Goal: Task Accomplishment & Management: Manage account settings

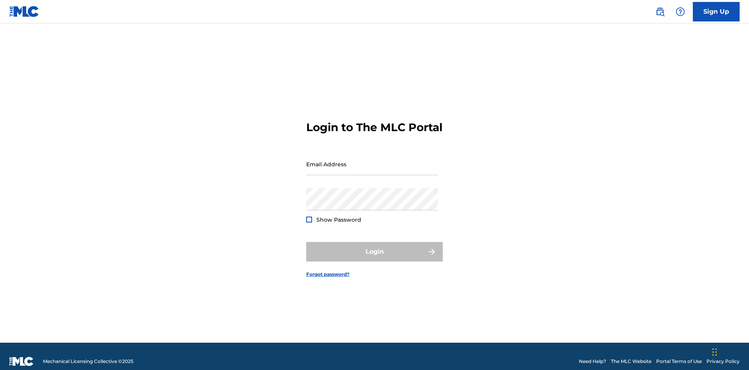
scroll to position [10, 0]
click at [372, 160] on input "Email Address" at bounding box center [372, 164] width 132 height 22
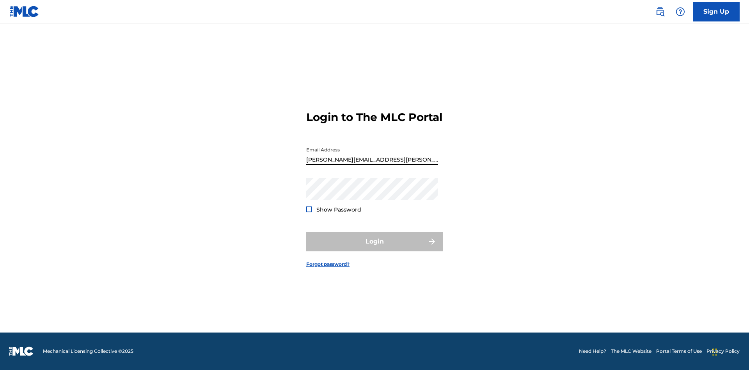
type input "[PERSON_NAME][EMAIL_ADDRESS][PERSON_NAME][DOMAIN_NAME]"
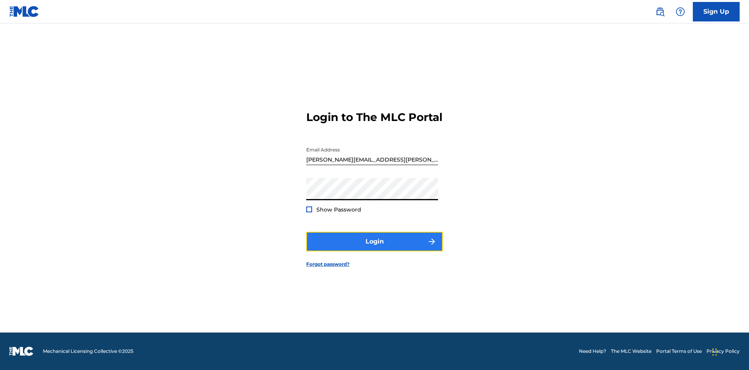
click at [375, 248] on button "Login" at bounding box center [374, 242] width 137 height 20
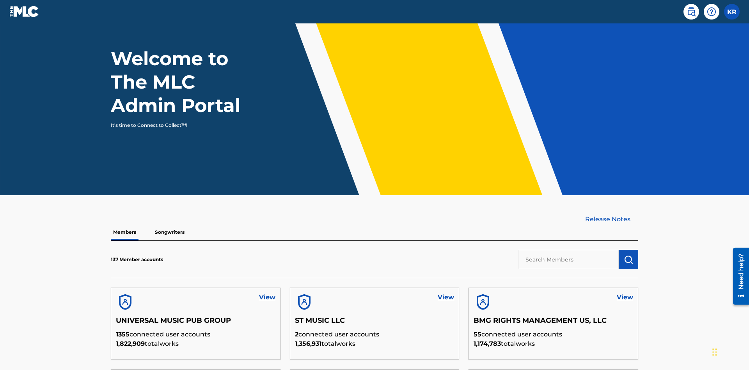
click at [568, 250] on input "text" at bounding box center [568, 260] width 101 height 20
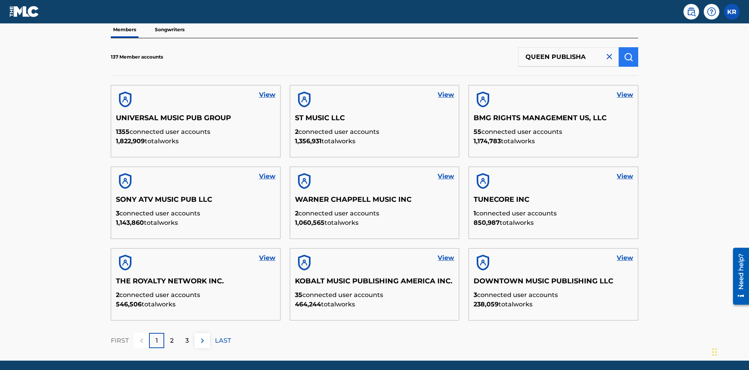
type input "QUEEN PUBLISHA"
click at [629, 52] on img "submit" at bounding box center [628, 56] width 9 height 9
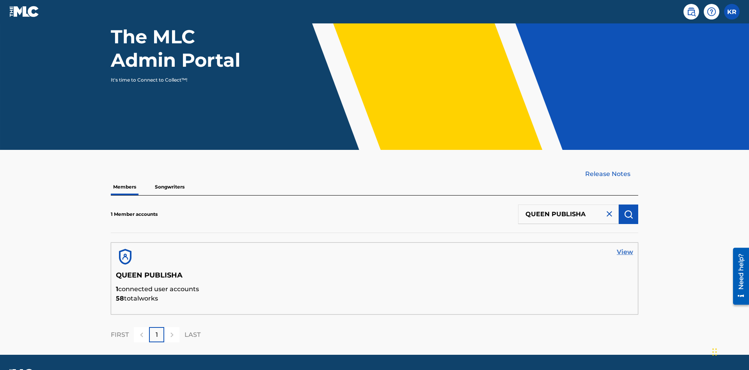
click at [625, 247] on link "View" at bounding box center [625, 251] width 16 height 9
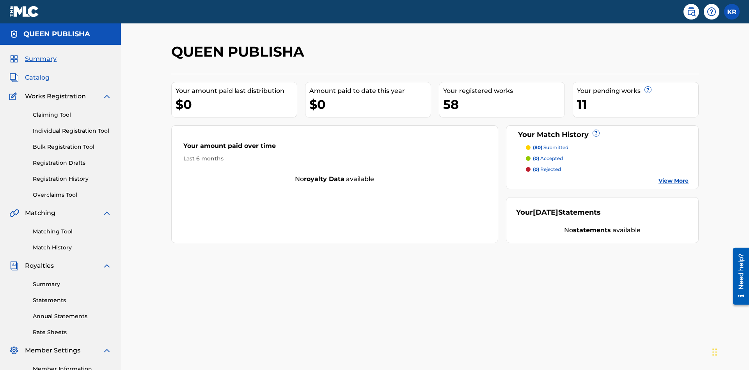
click at [37, 73] on span "Catalog" at bounding box center [37, 77] width 25 height 9
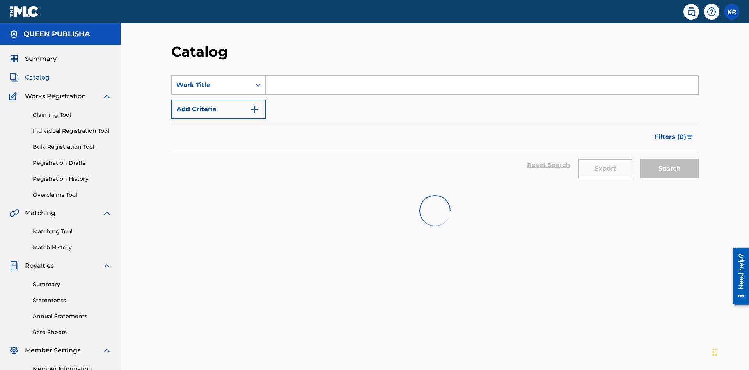
click at [482, 76] on input "Search Form" at bounding box center [482, 85] width 433 height 19
click at [669, 159] on button "Search" at bounding box center [669, 169] width 59 height 20
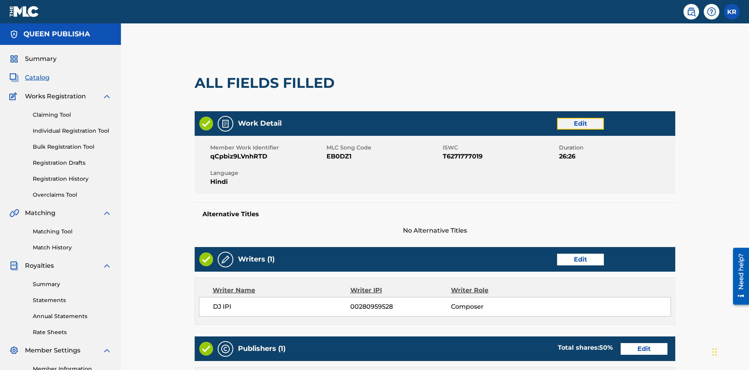
click at [557, 118] on link "Edit" at bounding box center [580, 124] width 47 height 12
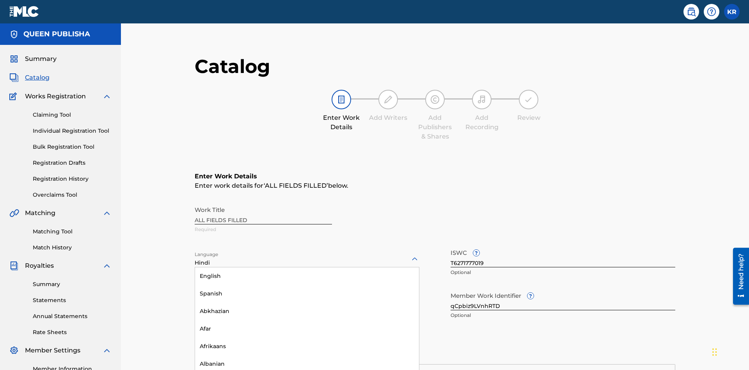
click at [451, 288] on input "qCpbiz9LVnhRTD" at bounding box center [563, 299] width 225 height 22
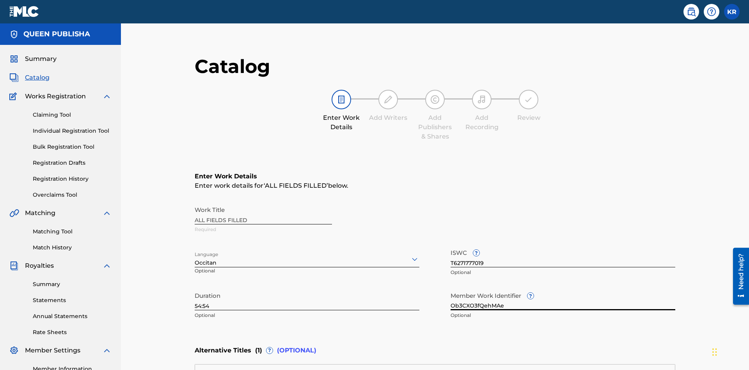
type input "Ob3CXO3fQehMAe"
click at [451, 245] on input "T6271777019" at bounding box center [563, 256] width 225 height 22
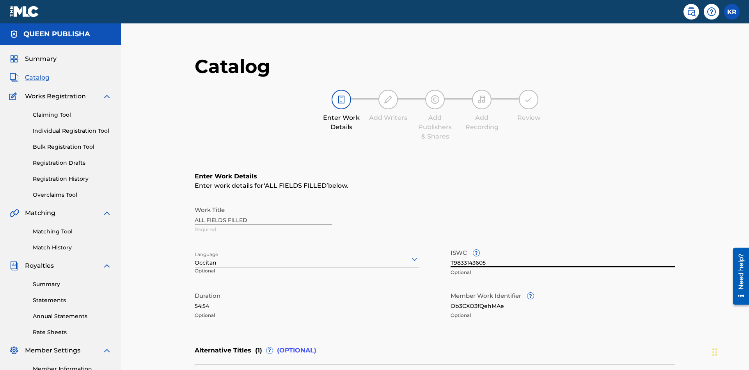
type input "T9833143605"
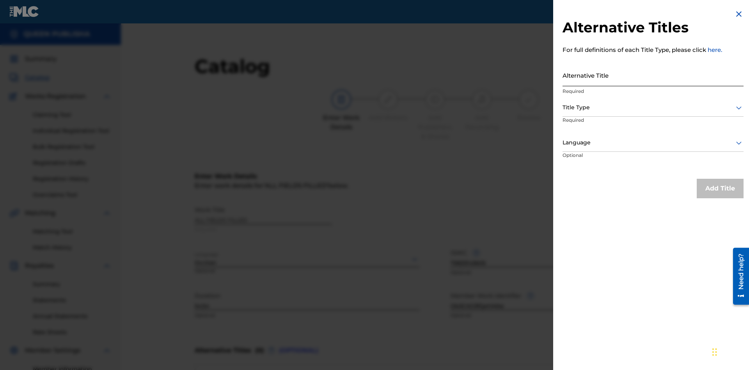
click at [653, 75] on input "Alternative Title" at bounding box center [653, 75] width 181 height 22
type input "NNRJemtNsXMiFhOmf5b21SxKJkNMA3jjZkJXpo0Nt7wRmj9S4h"
click at [653, 107] on div at bounding box center [653, 108] width 181 height 10
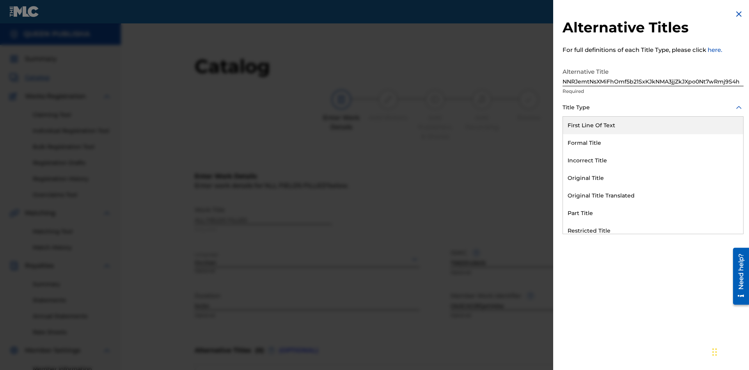
click at [653, 292] on div "Alternative Title" at bounding box center [653, 301] width 180 height 18
click at [653, 142] on div at bounding box center [653, 143] width 181 height 10
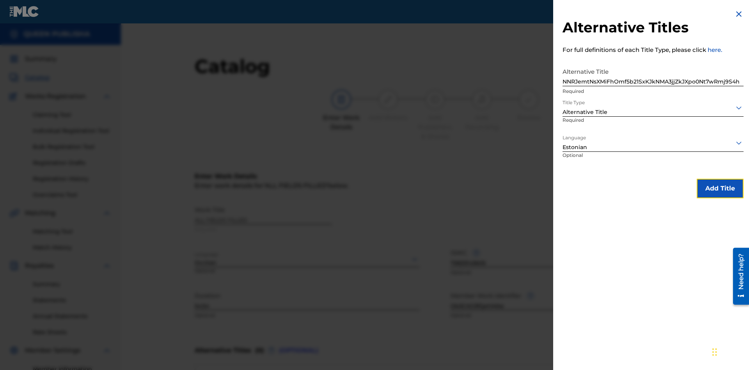
click at [720, 188] on button "Add Title" at bounding box center [720, 189] width 47 height 20
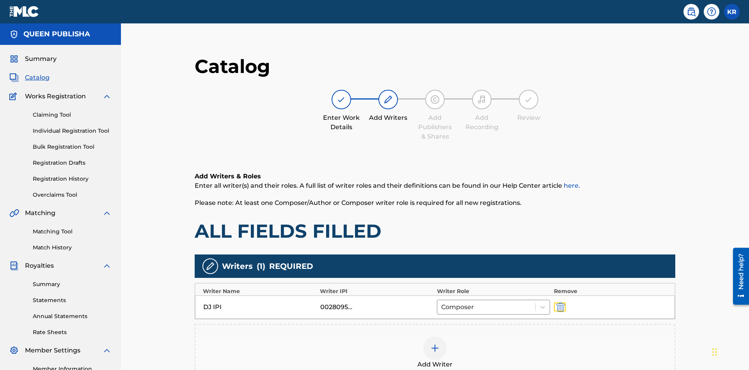
click at [556, 302] on img "submit" at bounding box center [560, 306] width 9 height 9
click at [430, 343] on img at bounding box center [434, 347] width 9 height 9
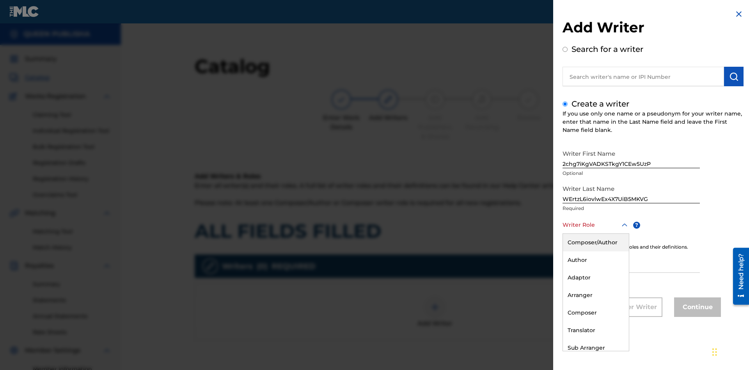
click at [595, 312] on div "Composer" at bounding box center [596, 313] width 66 height 18
click at [631, 262] on input "IPI" at bounding box center [631, 261] width 137 height 22
click at [696, 308] on button "Continue" at bounding box center [697, 307] width 47 height 20
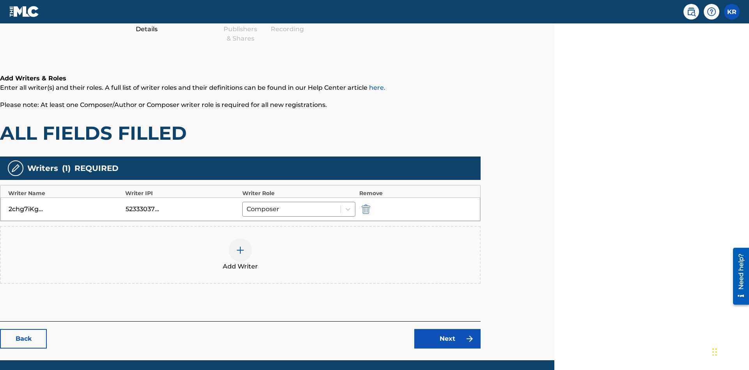
click at [240, 238] on div at bounding box center [240, 249] width 23 height 23
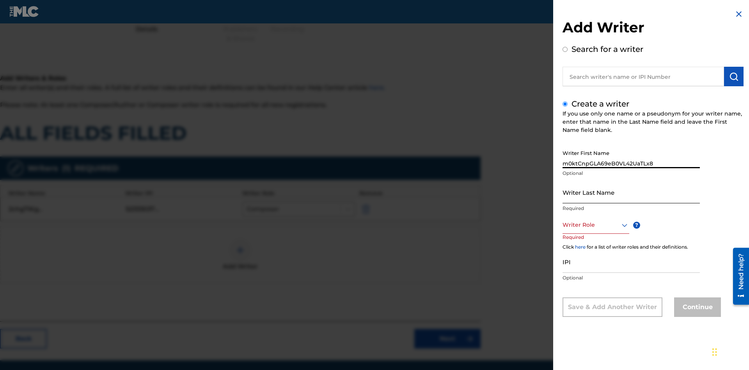
click at [631, 192] on input "Writer Last Name" at bounding box center [631, 192] width 137 height 22
click at [595, 225] on div at bounding box center [596, 225] width 67 height 10
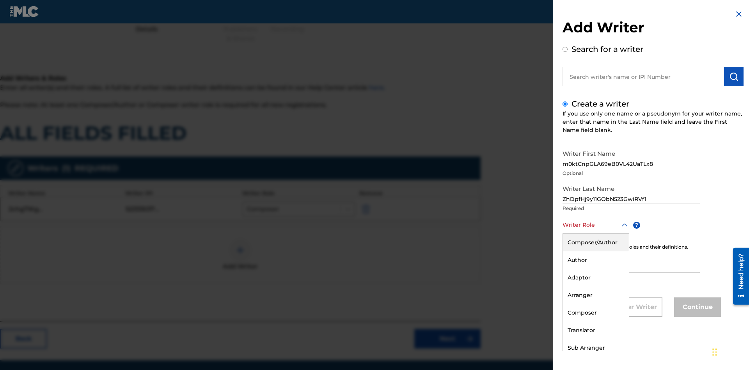
click at [595, 312] on div "Composer" at bounding box center [596, 313] width 66 height 18
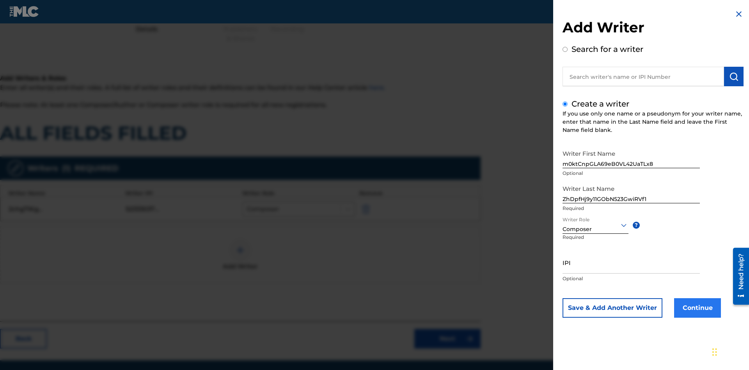
click at [631, 262] on input "IPI" at bounding box center [631, 262] width 137 height 22
click at [696, 308] on button "Continue" at bounding box center [697, 308] width 47 height 20
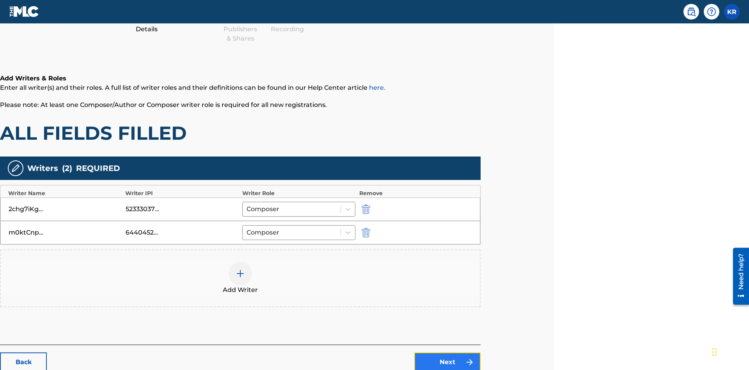
click at [447, 352] on link "Next" at bounding box center [447, 362] width 66 height 20
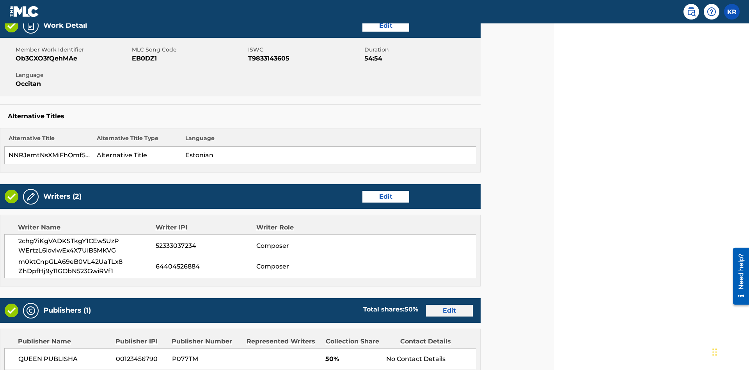
click at [449, 305] on link "Edit" at bounding box center [449, 311] width 47 height 12
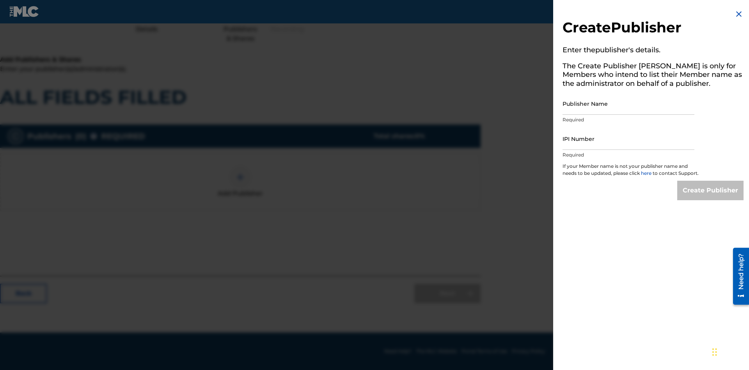
click at [629, 103] on input "Publisher Name" at bounding box center [629, 103] width 132 height 22
click at [629, 138] on input "IPI Number" at bounding box center [629, 139] width 132 height 22
click at [711, 197] on input "Create Publisher" at bounding box center [710, 191] width 66 height 20
click at [711, 181] on input "Create Publisher" at bounding box center [710, 191] width 66 height 20
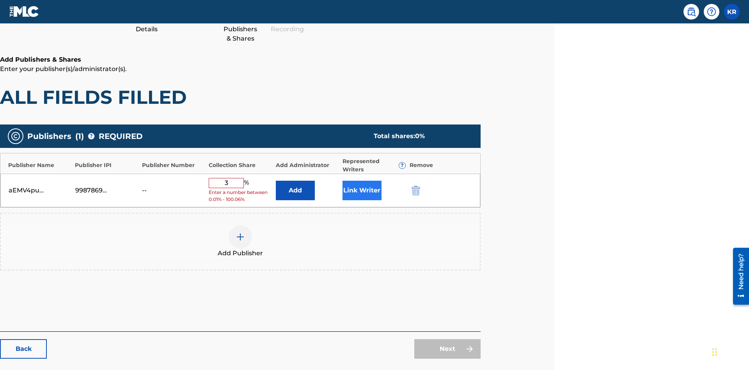
type input "3"
click at [362, 181] on button "Link Writer" at bounding box center [362, 191] width 39 height 20
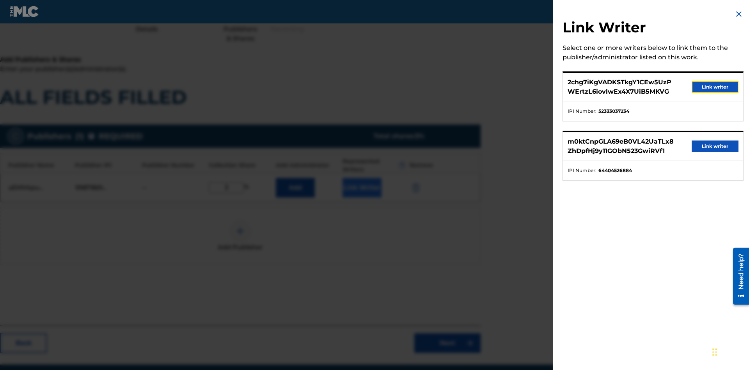
click at [715, 87] on button "Link writer" at bounding box center [715, 87] width 47 height 12
click at [362, 178] on button "Link Writer" at bounding box center [362, 188] width 39 height 20
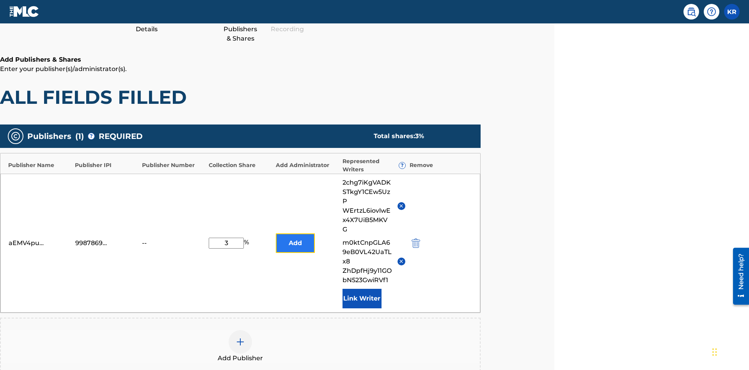
click at [295, 233] on button "Add" at bounding box center [295, 243] width 39 height 20
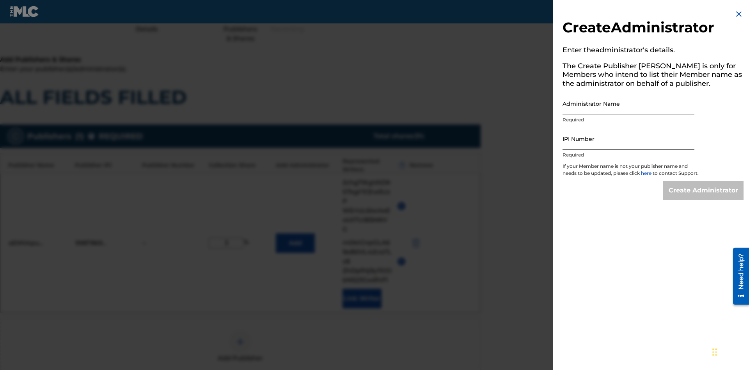
click at [629, 103] on input "Administrator Name" at bounding box center [629, 103] width 132 height 22
click at [629, 138] on input "IPI Number" at bounding box center [629, 139] width 132 height 22
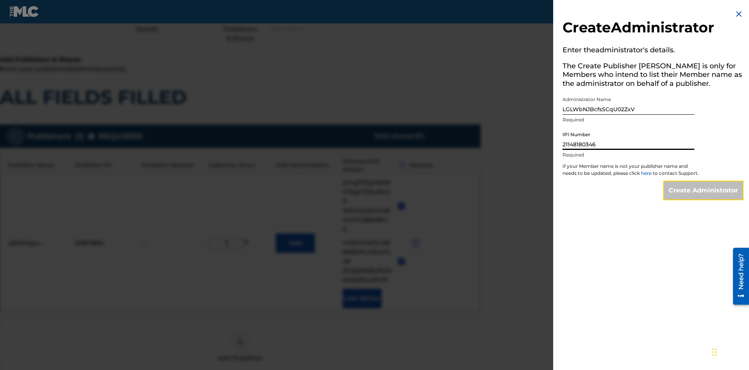
click at [704, 197] on input "Create Administrator" at bounding box center [703, 191] width 80 height 20
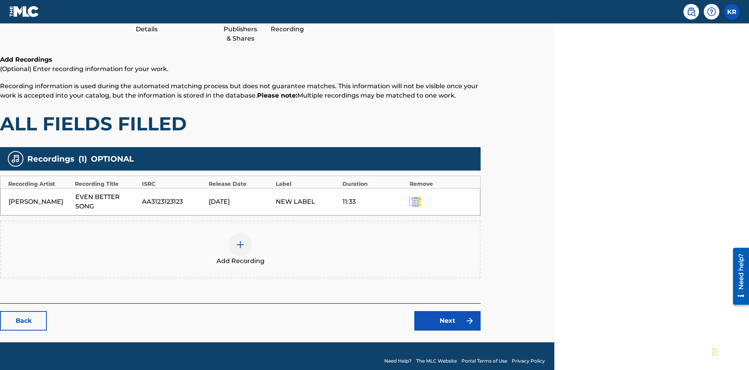
click at [415, 197] on img "submit" at bounding box center [416, 201] width 9 height 9
click at [240, 240] on img at bounding box center [240, 244] width 9 height 9
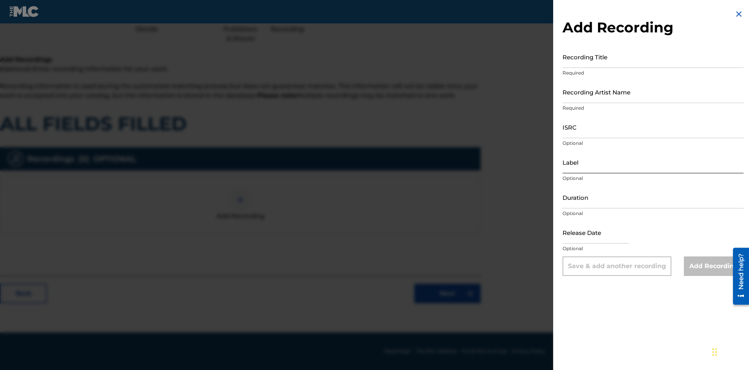
click at [653, 57] on input "Recording Title" at bounding box center [653, 57] width 181 height 22
type input "sqSYu7sEGB0yURsK1UN8evGYI"
click at [653, 92] on input "Recording Artist Name" at bounding box center [653, 92] width 181 height 22
type input "1rGKhsGsG0WKYuolUPtGraUaw"
click at [653, 127] on input "ISRC" at bounding box center [653, 127] width 181 height 22
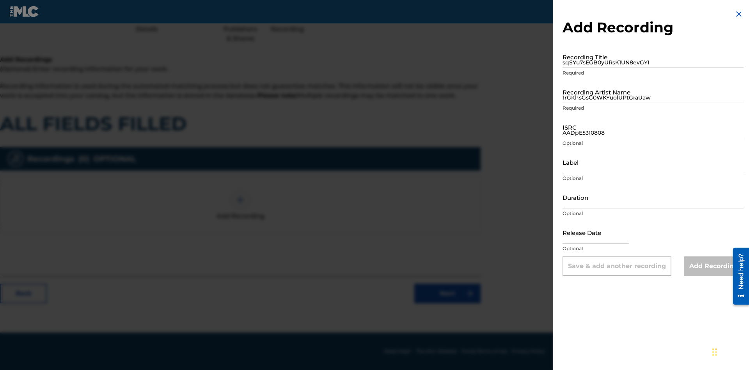
type input "AADpE5310808"
click at [653, 162] on input "Label" at bounding box center [653, 162] width 181 height 22
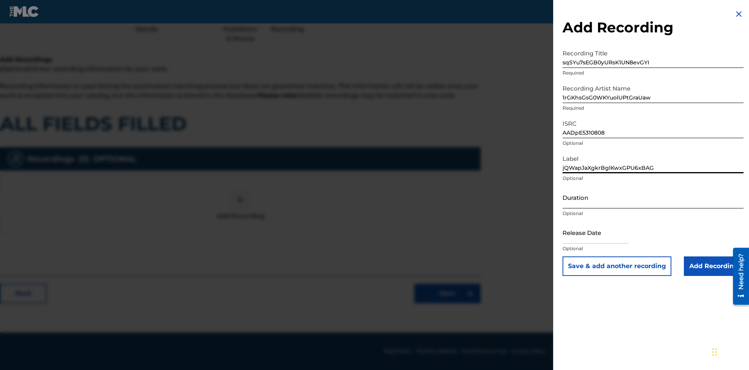
type input "jQWapJaXgkrBglKwxGPU6xBAG"
click at [653, 197] on input "Duration" at bounding box center [653, 197] width 181 height 22
type input "5"
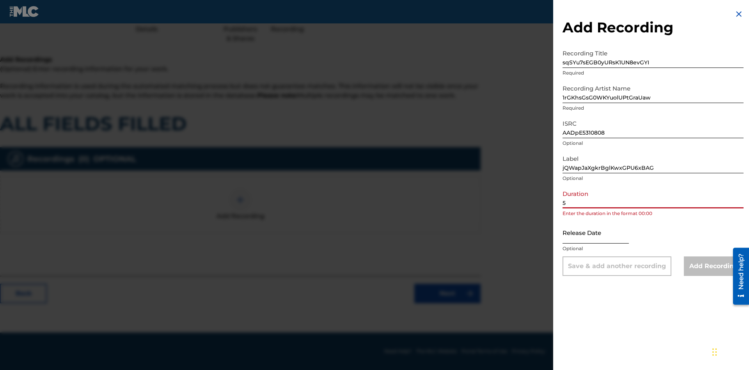
click at [653, 197] on input "5" at bounding box center [653, 197] width 181 height 22
click at [602, 233] on input "text" at bounding box center [596, 232] width 66 height 22
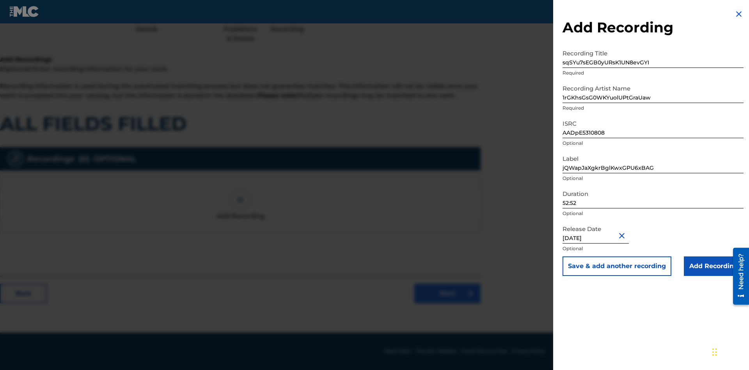
click at [714, 266] on input "Add Recording" at bounding box center [714, 266] width 60 height 20
click at [447, 303] on link "Next" at bounding box center [447, 294] width 66 height 20
